Goal: Task Accomplishment & Management: Manage account settings

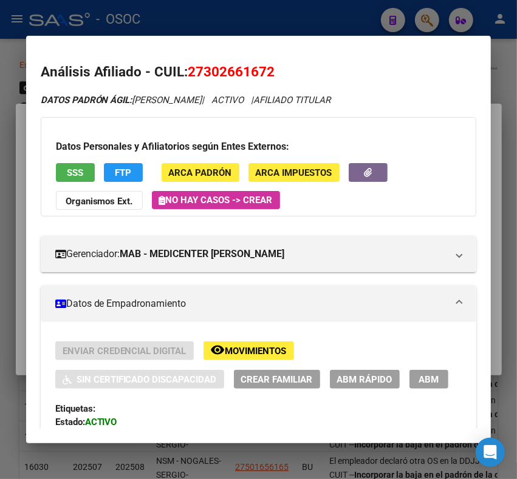
scroll to position [1446, 0]
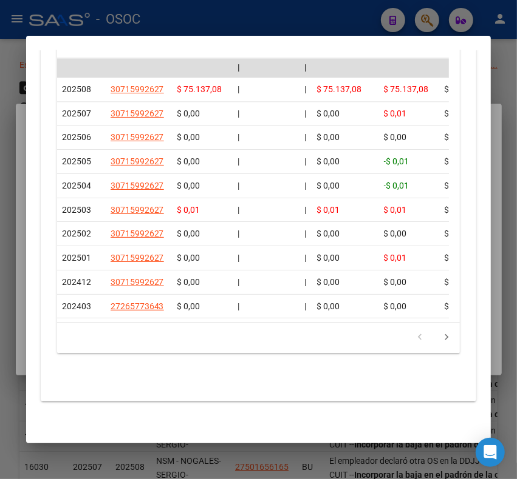
click at [182, 22] on div at bounding box center [258, 239] width 517 height 479
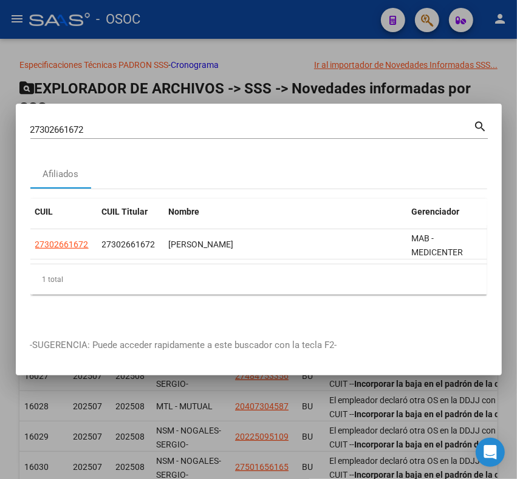
click at [333, 22] on div at bounding box center [258, 239] width 517 height 479
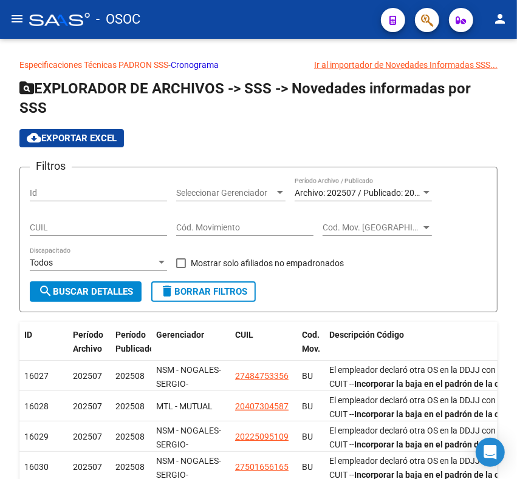
click at [496, 18] on mat-icon "person" at bounding box center [499, 19] width 15 height 15
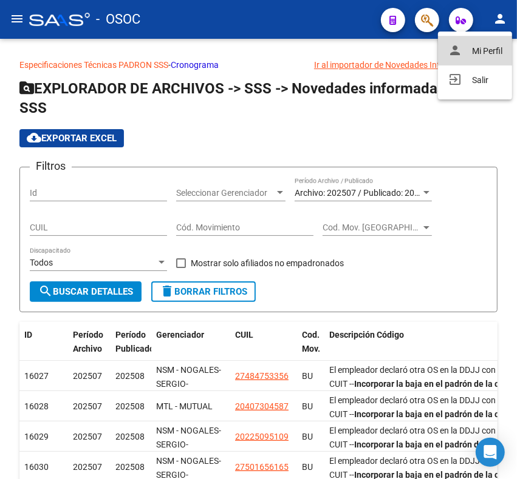
click at [457, 53] on mat-icon "person" at bounding box center [454, 50] width 15 height 15
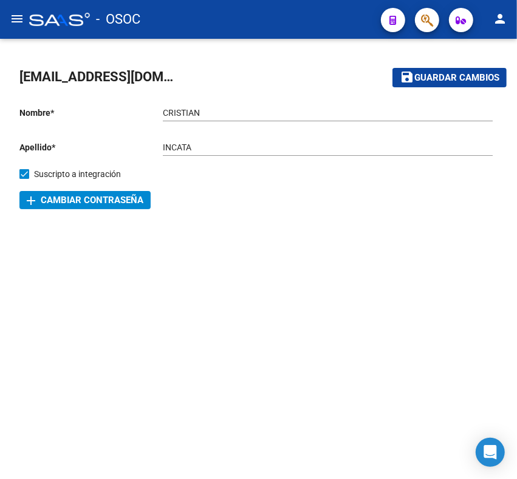
click at [101, 198] on span "add Cambiar Contraseña" at bounding box center [85, 200] width 117 height 11
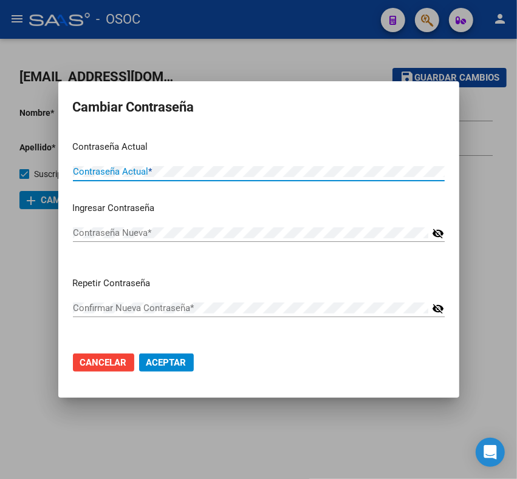
click at [96, 368] on span "Cancelar" at bounding box center [103, 362] width 47 height 11
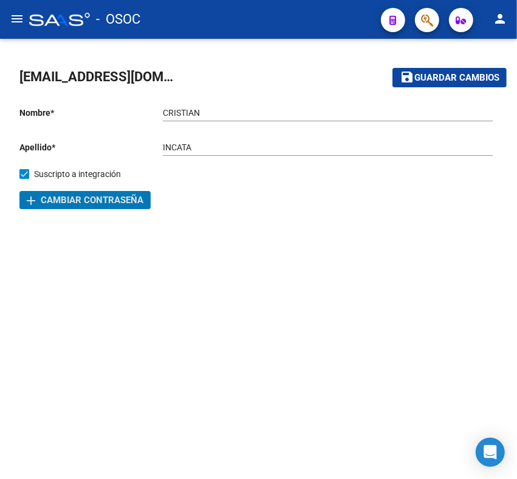
click at [490, 16] on button "person" at bounding box center [499, 19] width 24 height 24
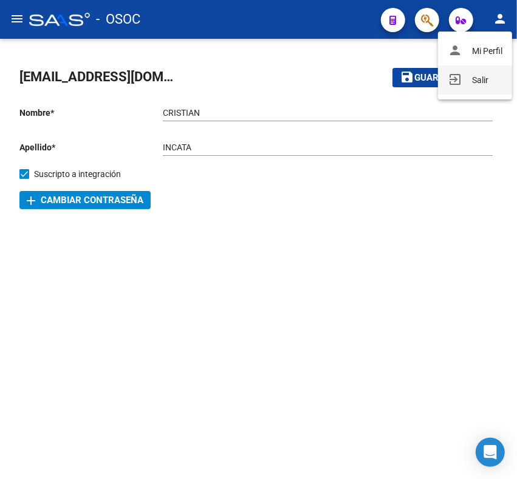
click at [470, 83] on button "exit_to_app Salir" at bounding box center [475, 80] width 74 height 29
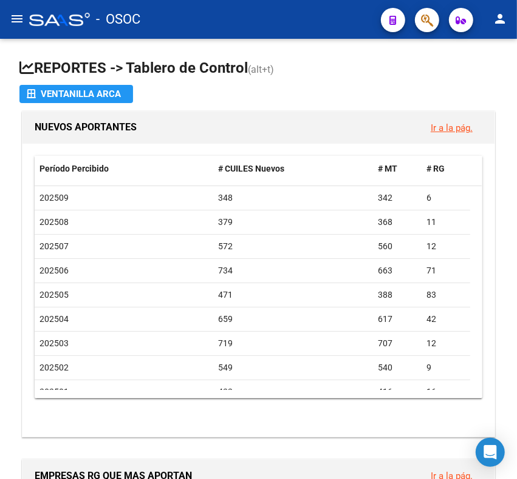
click at [496, 19] on mat-icon "person" at bounding box center [499, 19] width 15 height 15
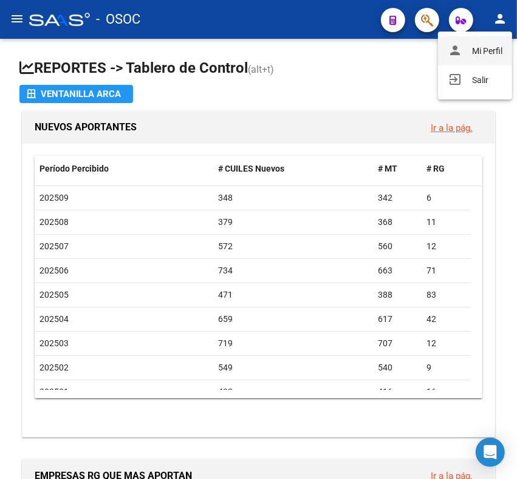
click at [484, 52] on button "person Mi Perfil" at bounding box center [475, 50] width 74 height 29
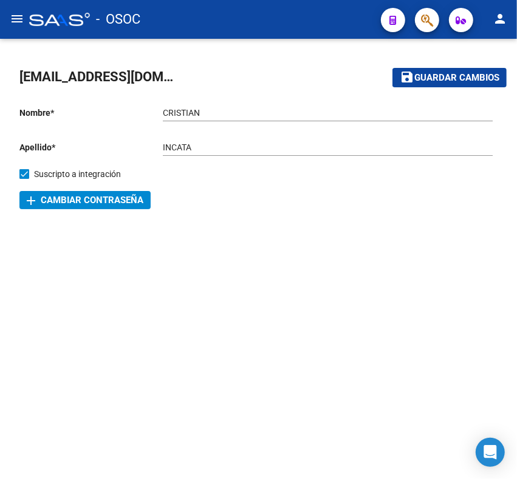
click at [490, 18] on button "person" at bounding box center [499, 19] width 24 height 24
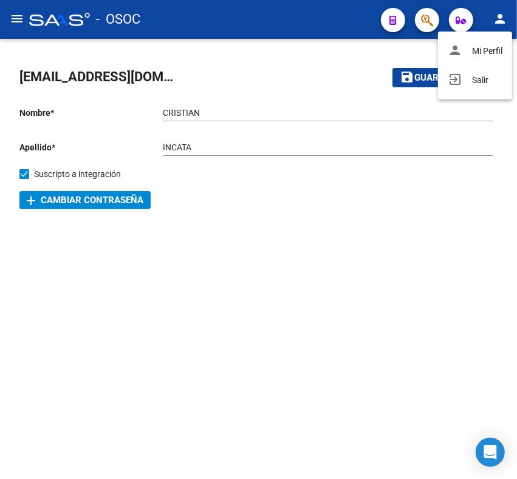
click at [305, 211] on div at bounding box center [258, 239] width 517 height 479
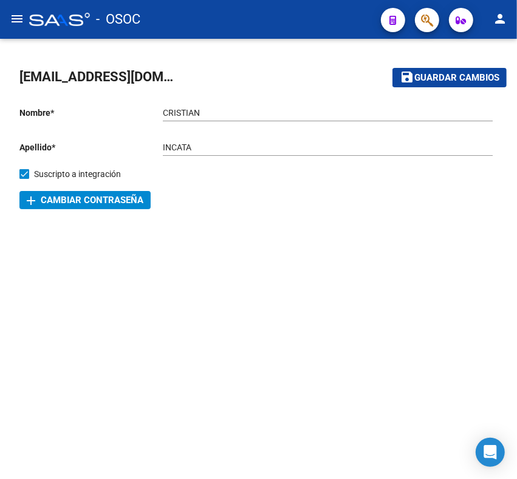
click at [86, 201] on span "add Cambiar Contraseña" at bounding box center [85, 200] width 117 height 11
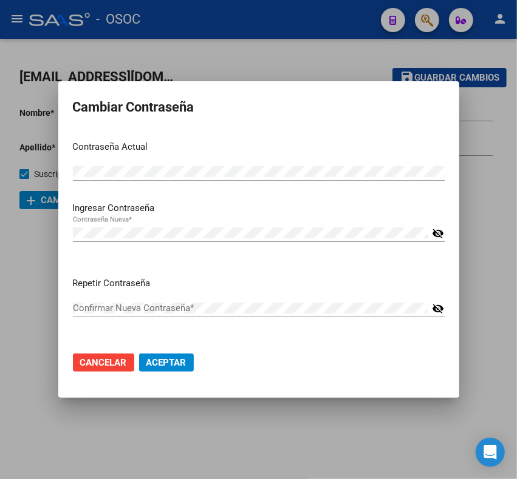
click at [442, 232] on mat-icon "visibility_off" at bounding box center [438, 233] width 12 height 15
click at [442, 232] on mat-icon "visibility" at bounding box center [438, 233] width 12 height 15
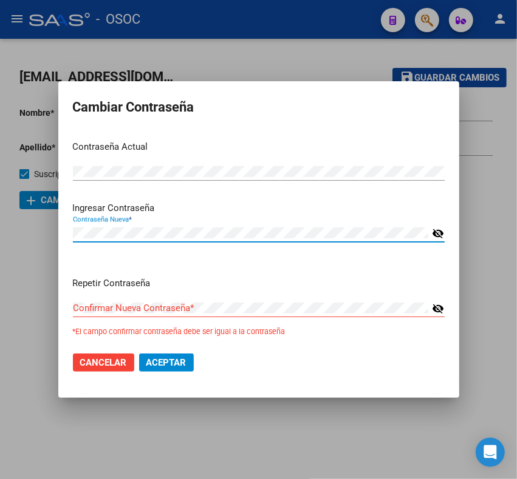
click at [441, 228] on mat-icon "visibility_off" at bounding box center [438, 233] width 12 height 15
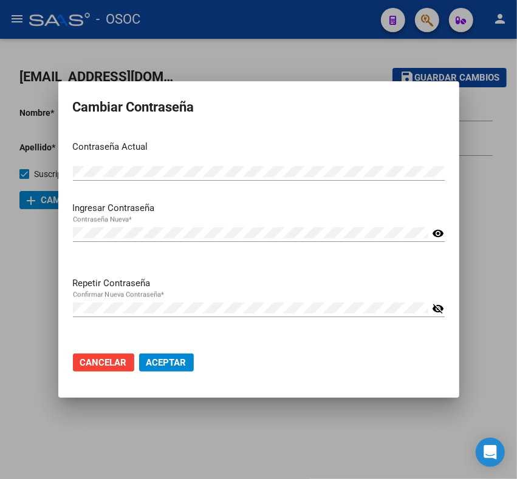
click at [161, 368] on span "Aceptar" at bounding box center [166, 362] width 40 height 11
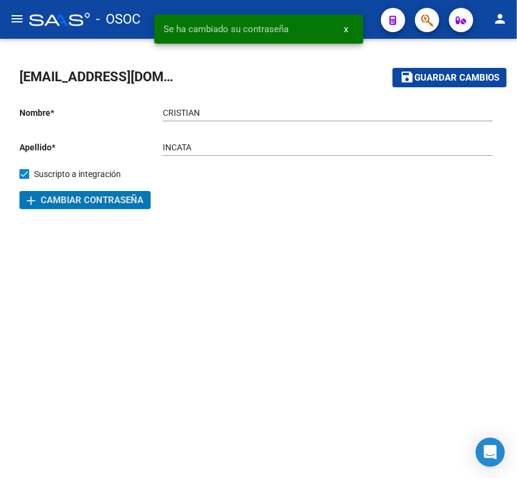
click at [490, 19] on button "person" at bounding box center [499, 19] width 24 height 24
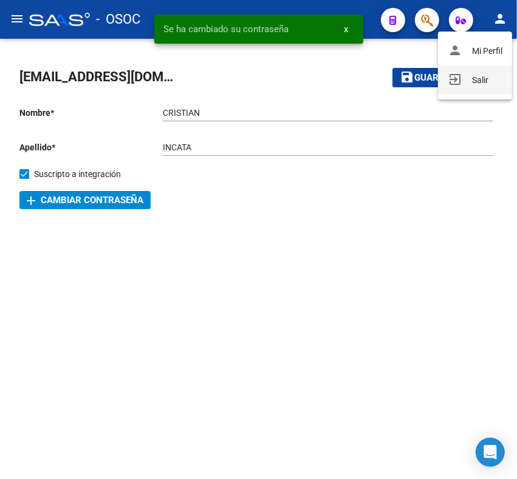
click at [468, 78] on button "exit_to_app Salir" at bounding box center [475, 80] width 74 height 29
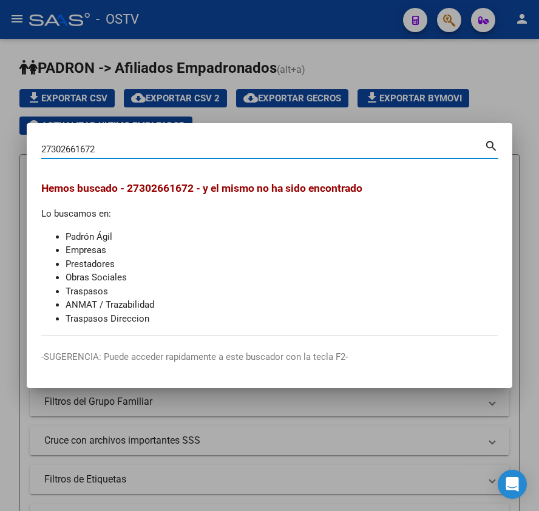
click at [177, 153] on input "27302661672" at bounding box center [262, 149] width 443 height 11
type input "20372731495"
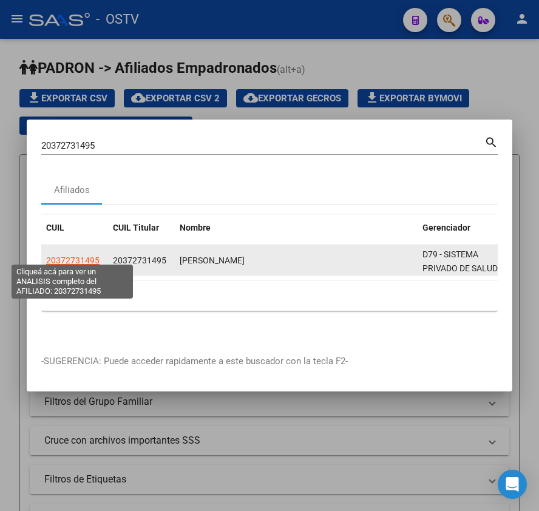
click at [81, 256] on span "20372731495" at bounding box center [72, 261] width 53 height 10
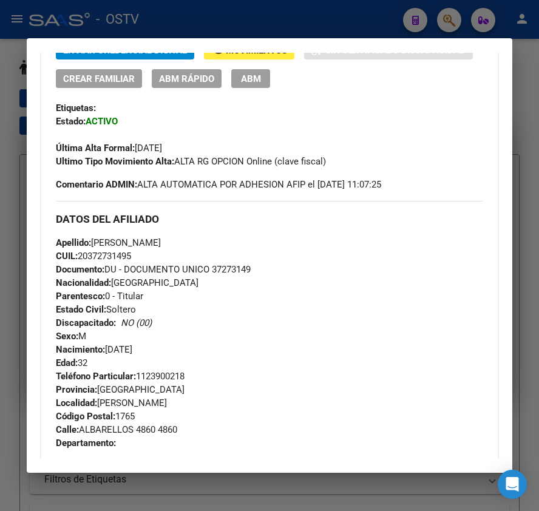
scroll to position [749, 0]
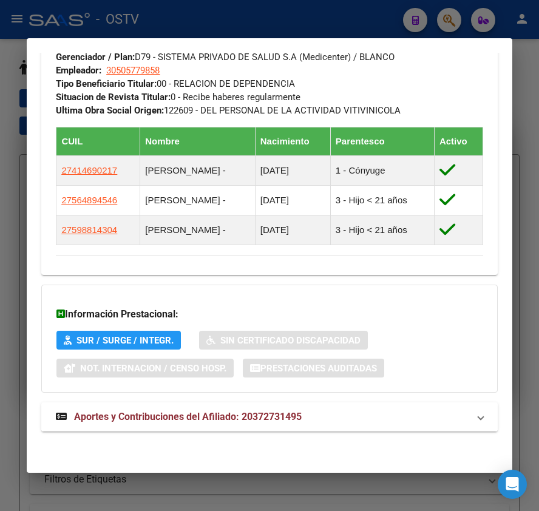
click at [258, 416] on span "Aportes y Contribuciones del Afiliado: 20372731495" at bounding box center [188, 417] width 228 height 12
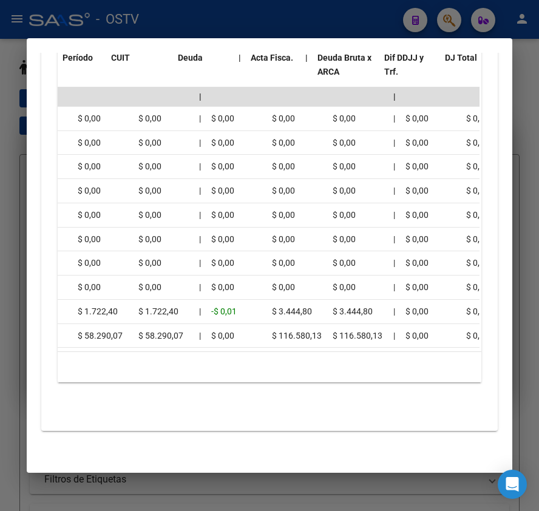
scroll to position [0, 0]
